Goal: Find specific page/section: Find specific page/section

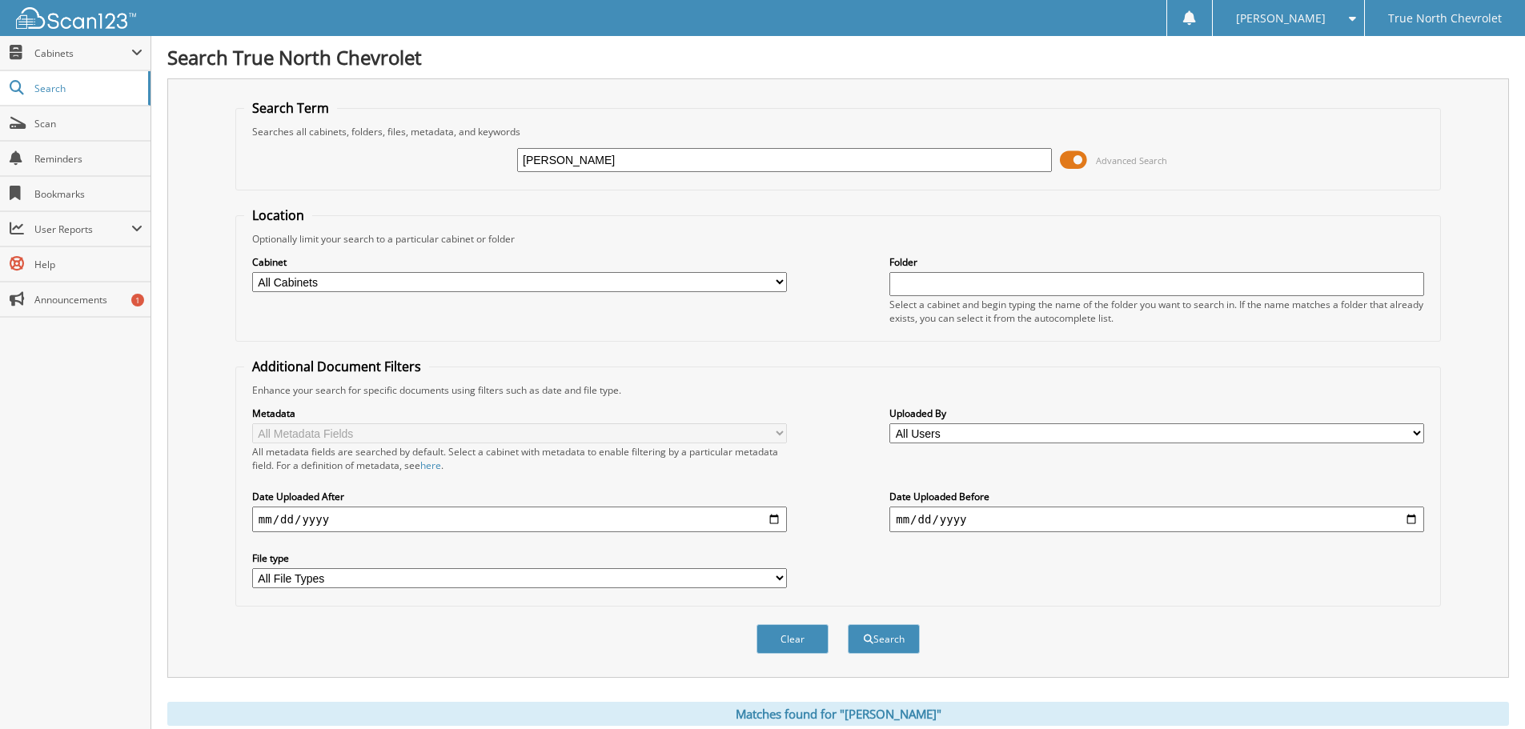
click at [588, 159] on input "[PERSON_NAME]" at bounding box center [784, 160] width 535 height 24
click at [64, 86] on span "Search" at bounding box center [87, 89] width 106 height 14
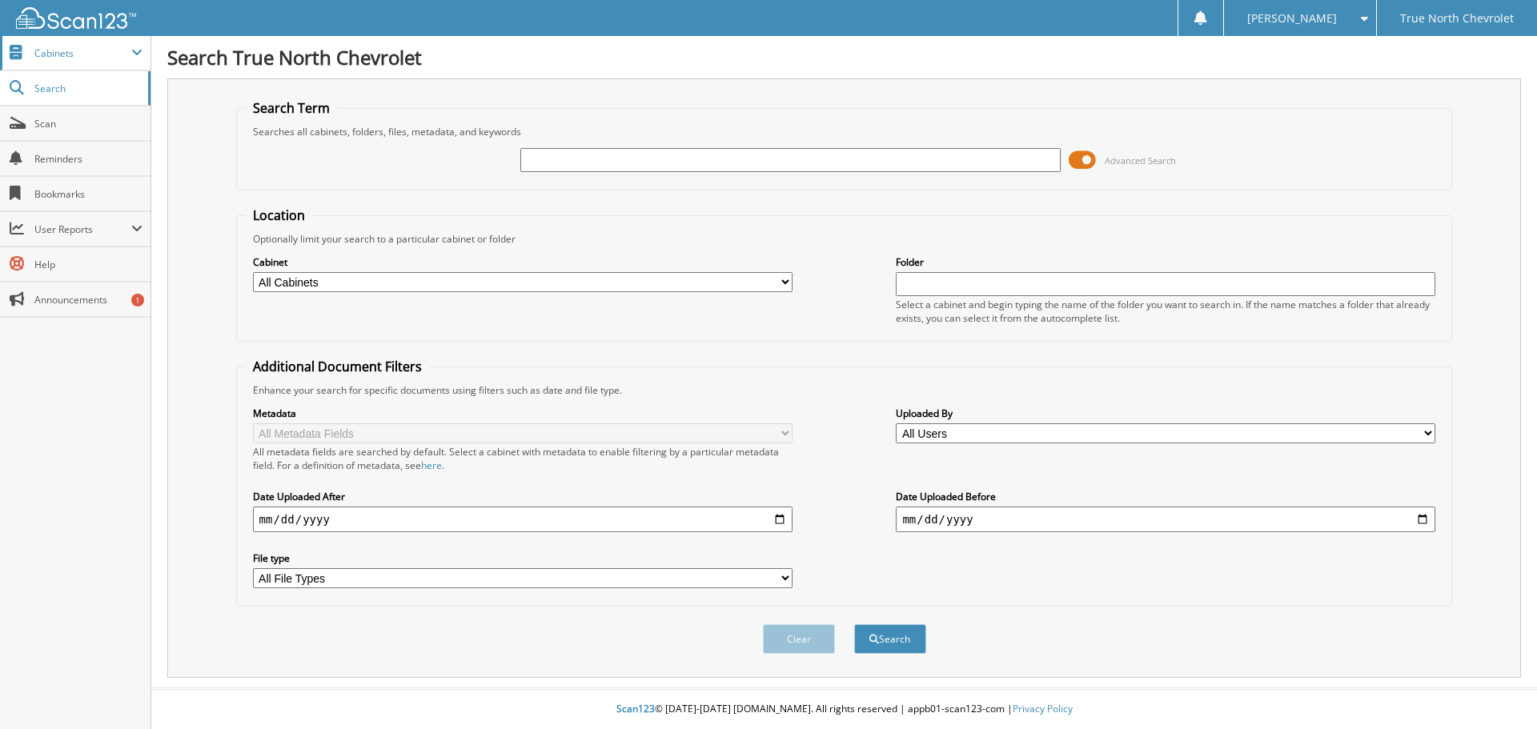
click at [59, 66] on span "Cabinets" at bounding box center [75, 53] width 151 height 34
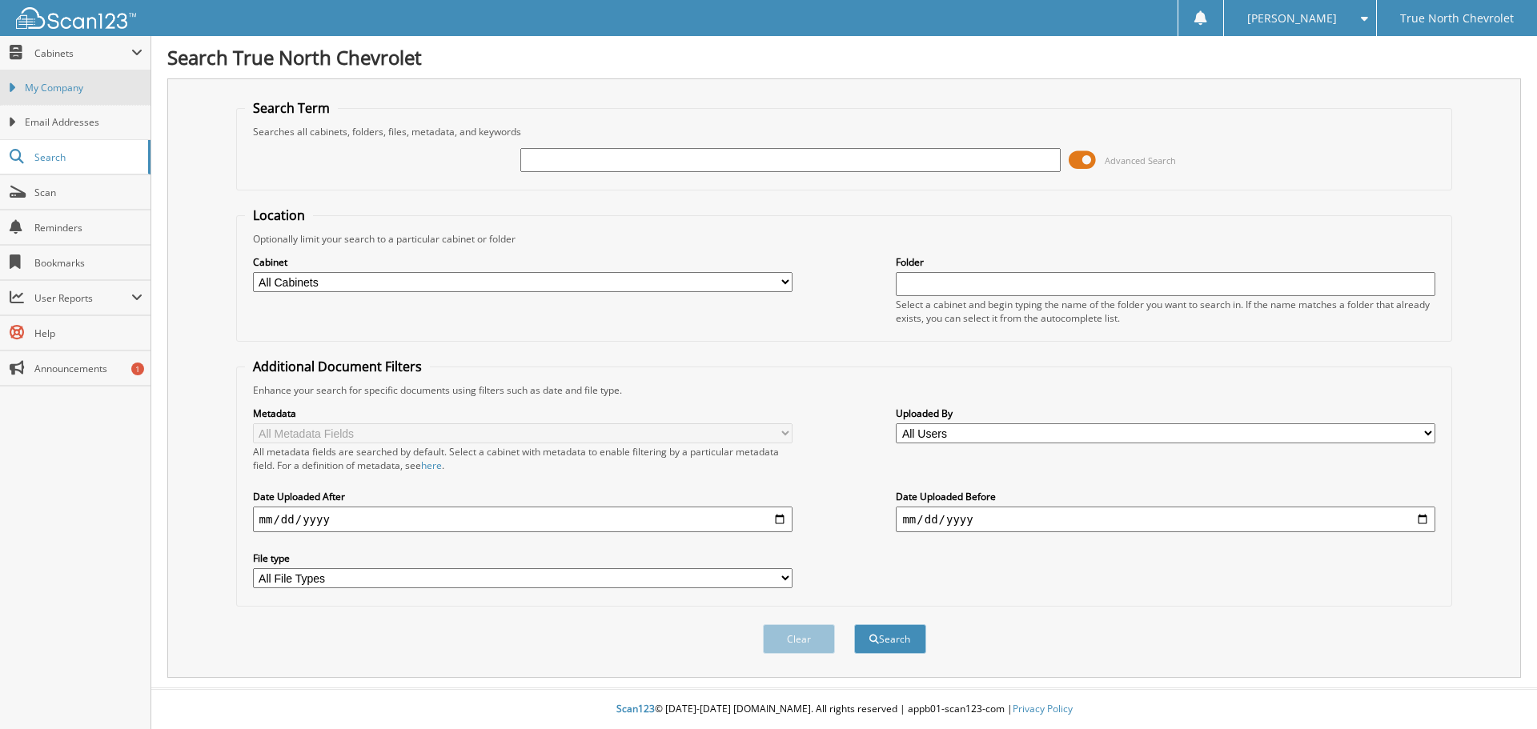
click at [64, 90] on span "My Company" at bounding box center [84, 88] width 118 height 14
